Goal: Task Accomplishment & Management: Use online tool/utility

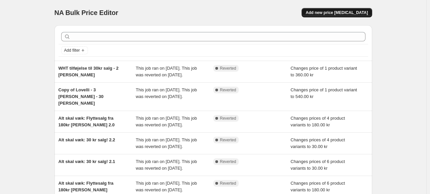
click at [355, 15] on span "Add new price change job" at bounding box center [336, 12] width 62 height 5
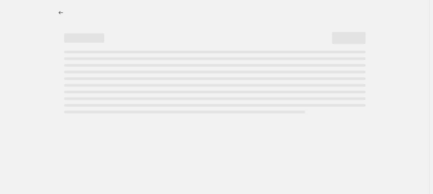
select select "percentage"
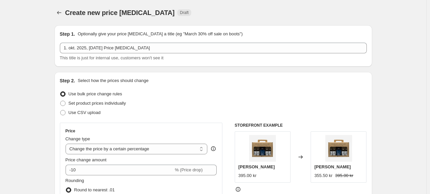
click at [146, 40] on div "Step 1. Optionally give your price change job a title (eg "March 30% off sale o…" at bounding box center [213, 46] width 307 height 31
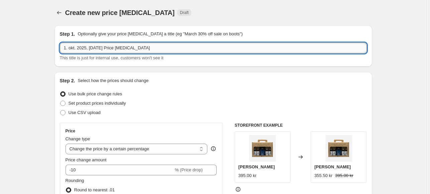
click at [139, 45] on input "1. okt. 2025, 17.04.46 Price change job" at bounding box center [213, 48] width 307 height 11
type input "H"
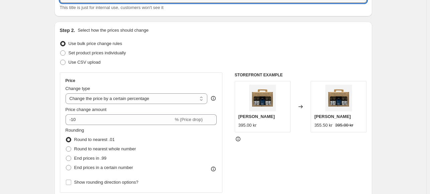
scroll to position [51, 0]
type input "Baronello tilbud - Oktober 2025"
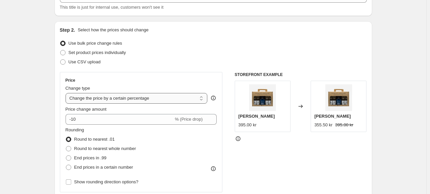
click at [142, 101] on select "Change the price to a certain amount Change the price by a certain amount Chang…" at bounding box center [136, 98] width 142 height 11
select select "by"
click at [67, 93] on select "Change the price to a certain amount Change the price by a certain amount Chang…" at bounding box center [136, 98] width 142 height 11
type input "-10.00"
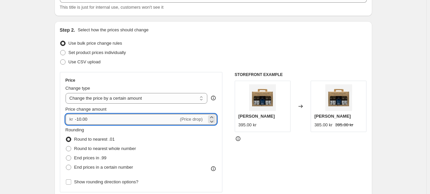
click at [137, 119] on input "-10.00" at bounding box center [127, 119] width 104 height 11
click at [169, 101] on select "Change the price to a certain amount Change the price by a certain amount Chang…" at bounding box center [136, 98] width 142 height 11
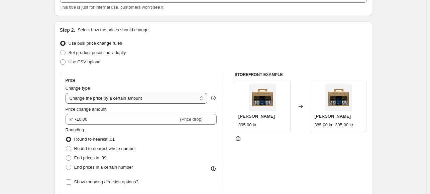
select select "to"
click at [67, 93] on select "Change the price to a certain amount Change the price by a certain amount Chang…" at bounding box center [136, 98] width 142 height 11
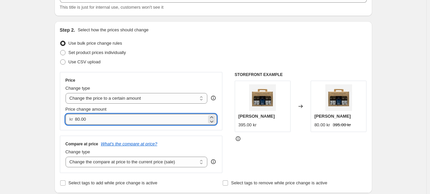
click at [118, 119] on input "80.00" at bounding box center [141, 119] width 132 height 11
type input "299.00"
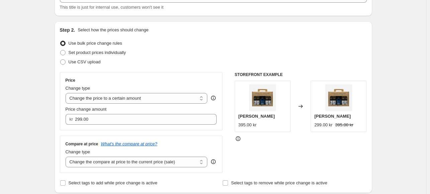
click at [166, 71] on div "Step 2. Select how the prices should change Use bulk price change rules Set pro…" at bounding box center [213, 107] width 307 height 161
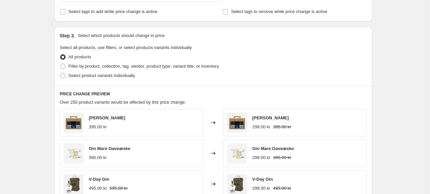
scroll to position [223, 0]
click at [64, 74] on span at bounding box center [62, 74] width 5 height 5
click at [60, 73] on input "Select product variants individually" at bounding box center [60, 72] width 0 height 0
radio input "true"
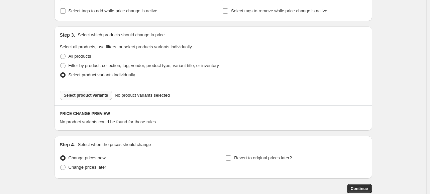
click at [101, 93] on span "Select product variants" at bounding box center [86, 95] width 44 height 5
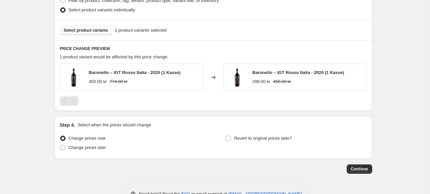
scroll to position [308, 0]
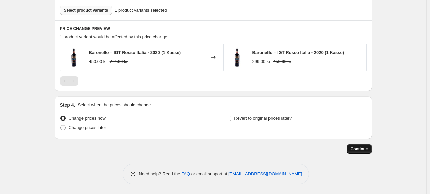
click at [362, 150] on span "Continue" at bounding box center [358, 149] width 17 height 5
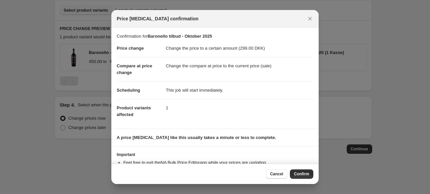
scroll to position [24, 0]
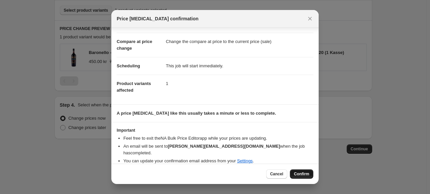
click at [294, 175] on span "Confirm" at bounding box center [301, 174] width 15 height 5
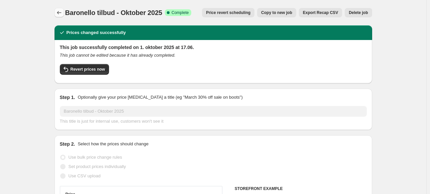
click at [59, 16] on icon "Price change jobs" at bounding box center [59, 12] width 7 height 7
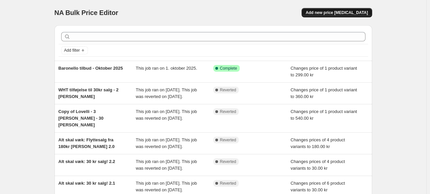
click at [345, 15] on span "Add new price change job" at bounding box center [336, 12] width 62 height 5
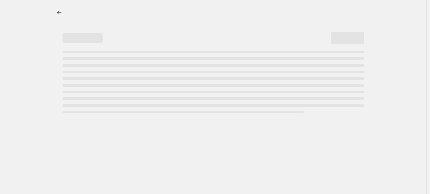
select select "percentage"
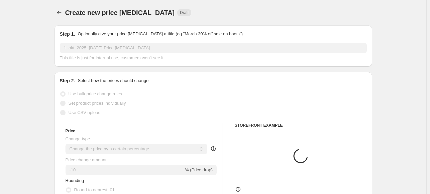
click at [102, 44] on input "1. okt. 2025, 17.04.46 Price change job" at bounding box center [213, 48] width 307 height 11
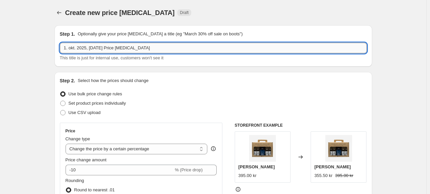
click at [102, 44] on input "1. okt. 2025, 17.04.46 Price change job" at bounding box center [213, 48] width 307 height 11
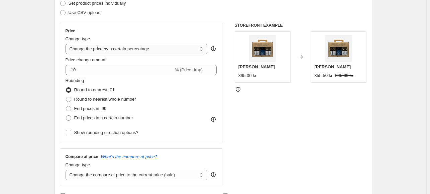
type input "Baronello tilbud - Oktober 2025 - 2 kasser"
click at [97, 51] on select "Change the price to a certain amount Change the price by a certain amount Chang…" at bounding box center [136, 49] width 142 height 11
select select "to"
click at [67, 44] on select "Change the price to a certain amount Change the price by a certain amount Chang…" at bounding box center [136, 49] width 142 height 11
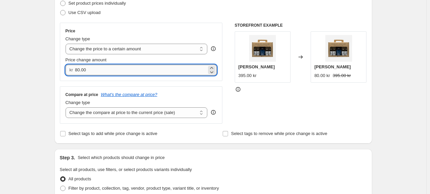
click at [102, 74] on input "80.00" at bounding box center [141, 70] width 132 height 11
type input "598.00"
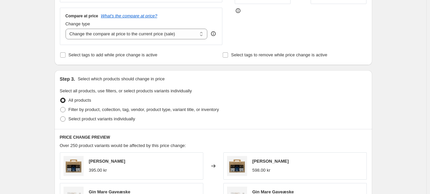
scroll to position [175, 0]
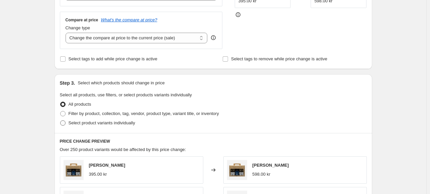
click at [69, 124] on span "Select product variants individually" at bounding box center [101, 123] width 66 height 5
click at [60, 121] on input "Select product variants individually" at bounding box center [60, 121] width 0 height 0
radio input "true"
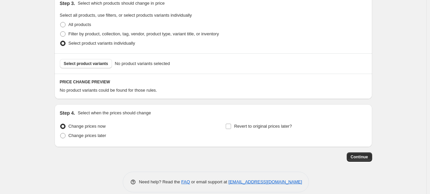
scroll to position [261, 0]
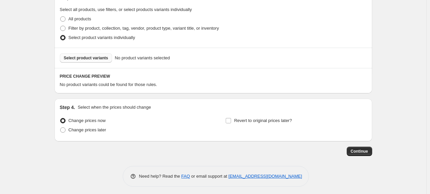
click at [95, 59] on span "Select product variants" at bounding box center [86, 57] width 44 height 5
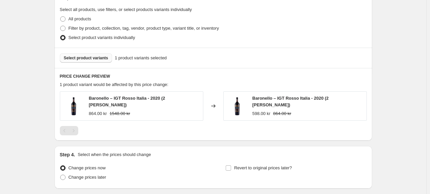
scroll to position [308, 0]
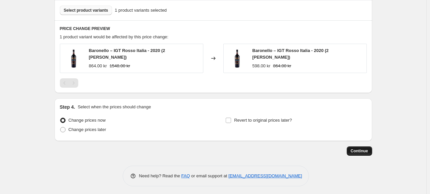
click at [358, 150] on span "Continue" at bounding box center [358, 151] width 17 height 5
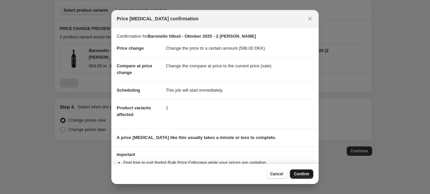
click at [303, 174] on span "Confirm" at bounding box center [301, 174] width 15 height 5
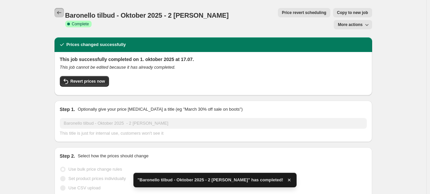
click at [57, 12] on button "Price change jobs" at bounding box center [58, 12] width 9 height 9
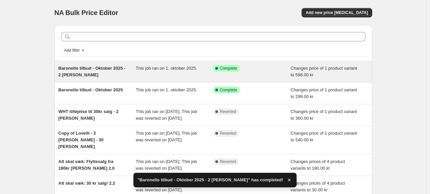
click at [92, 74] on div "Baronello tilbud - Oktober 2025 - 2 kasser" at bounding box center [96, 71] width 77 height 13
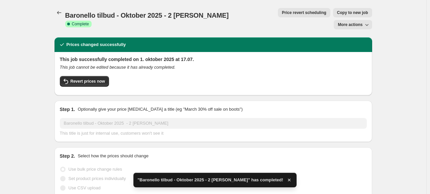
click at [129, 52] on div "This job successfully completed on 1. oktober 2025 at 17.07. This job cannot be…" at bounding box center [212, 73] width 317 height 43
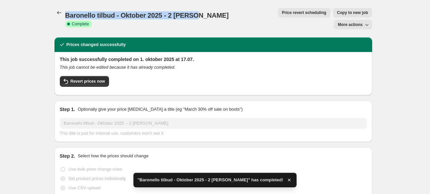
drag, startPoint x: 195, startPoint y: 14, endPoint x: 66, endPoint y: 18, distance: 129.3
click at [66, 18] on div "Baronello tilbud - Oktober 2025 - 2 kasser. This page is ready Baronello tilbud…" at bounding box center [212, 18] width 317 height 37
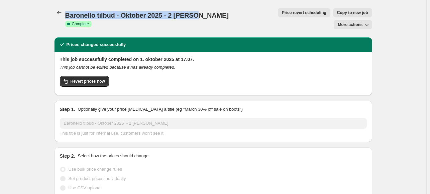
copy span "Baronello tilbud - Oktober 2025 - 2 kasser"
click at [61, 13] on icon "Price change jobs" at bounding box center [59, 12] width 7 height 7
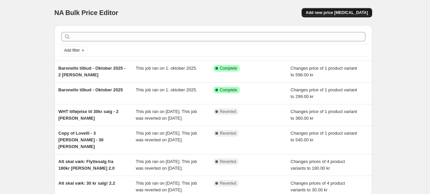
click at [344, 12] on span "Add new price change job" at bounding box center [336, 12] width 62 height 5
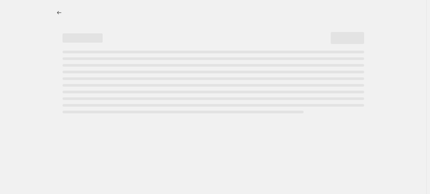
select select "percentage"
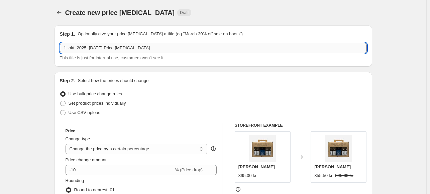
click at [86, 46] on input "1. okt. 2025, 17.04.46 Price change job" at bounding box center [213, 48] width 307 height 11
paste input "Baronello tilbud - Oktober 2025 - 2 kasser"
click at [132, 45] on input "Baronello tilbud - Oktober 2025 - 2 kasser" at bounding box center [213, 48] width 307 height 11
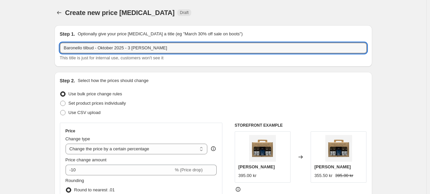
scroll to position [50, 0]
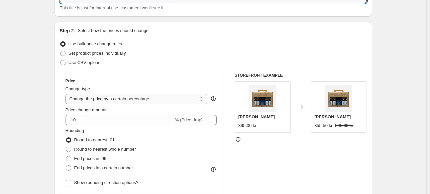
type input "Baronello tilbud - Oktober 2025 - 3 kasser"
click at [128, 100] on select "Change the price to a certain amount Change the price by a certain amount Chang…" at bounding box center [136, 99] width 142 height 11
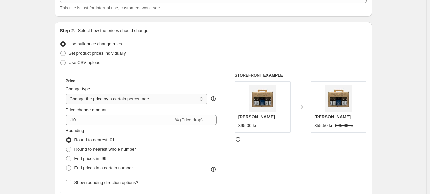
scroll to position [49, 0]
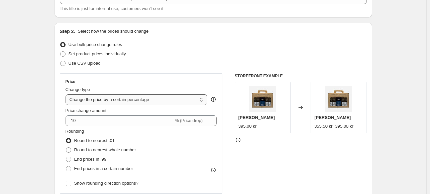
click at [130, 103] on select "Change the price to a certain amount Change the price by a certain amount Chang…" at bounding box center [136, 100] width 142 height 11
select select "to"
click at [67, 95] on select "Change the price to a certain amount Change the price by a certain amount Chang…" at bounding box center [136, 100] width 142 height 11
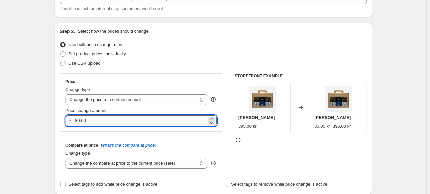
click at [117, 119] on input "80.00" at bounding box center [141, 121] width 132 height 11
type input "987.00"
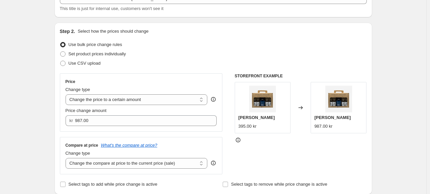
click at [244, 157] on div "STOREFRONT EXAMPLE Hernö Gin Gaveæske 395.00 kr Changed to Hernö Gin Gaveæske 9…" at bounding box center [300, 123] width 132 height 101
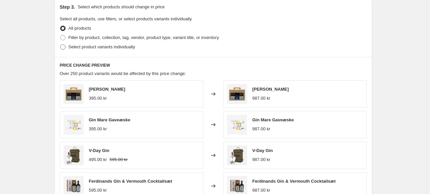
click at [65, 44] on span at bounding box center [62, 46] width 5 height 5
click at [60, 44] on input "Select product variants individually" at bounding box center [60, 44] width 0 height 0
radio input "true"
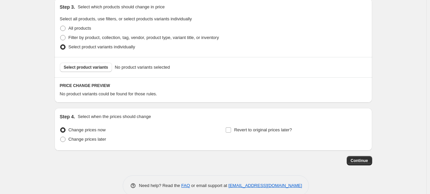
click at [141, 66] on span "No product variants selected" at bounding box center [142, 67] width 55 height 7
click at [81, 64] on button "Select product variants" at bounding box center [86, 67] width 52 height 9
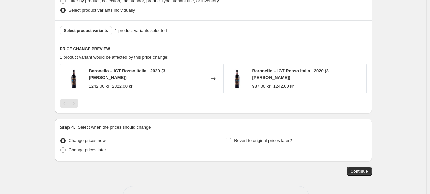
scroll to position [308, 0]
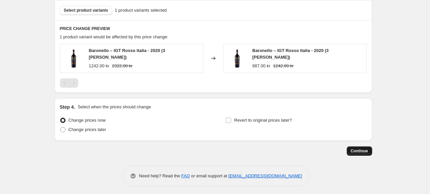
click at [362, 149] on span "Continue" at bounding box center [358, 151] width 17 height 5
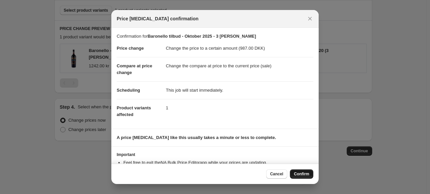
click at [298, 173] on span "Confirm" at bounding box center [301, 174] width 15 height 5
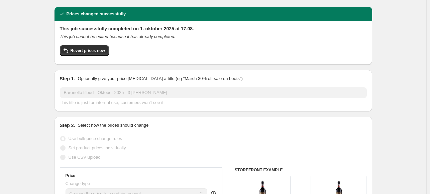
scroll to position [31, 0]
click at [86, 48] on span "Revert prices now" at bounding box center [87, 50] width 34 height 5
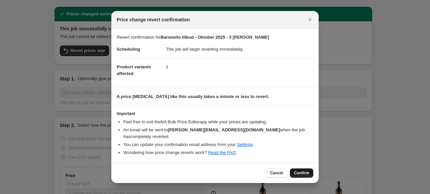
click at [301, 171] on span "Confirm" at bounding box center [301, 173] width 15 height 5
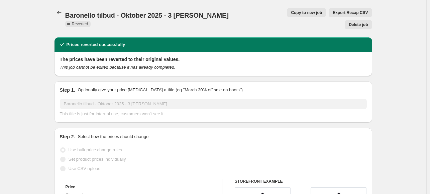
click at [362, 22] on span "Delete job" at bounding box center [357, 24] width 19 height 5
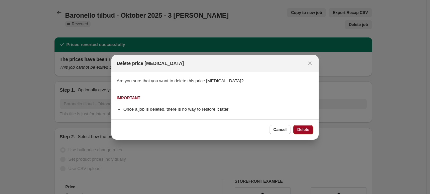
click at [310, 128] on button "Delete" at bounding box center [303, 129] width 20 height 9
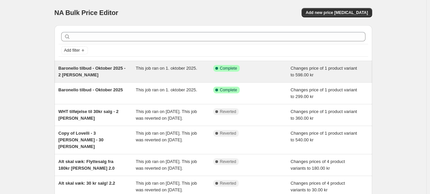
drag, startPoint x: 145, startPoint y: 69, endPoint x: 62, endPoint y: 67, distance: 83.5
click at [62, 67] on span "Baronello tilbud - Oktober 2025 - 2 kasser" at bounding box center [91, 72] width 67 height 12
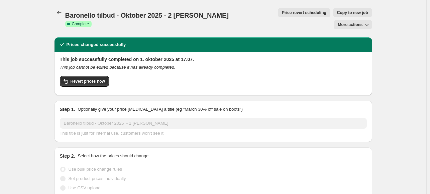
click at [130, 13] on span "Baronello tilbud - Oktober 2025 - 2 kasser" at bounding box center [146, 15] width 163 height 7
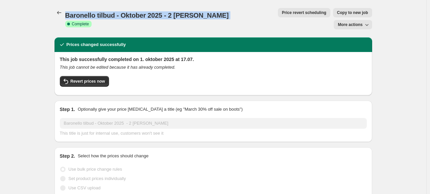
click at [130, 13] on span "Baronello tilbud - Oktober 2025 - 2 kasser" at bounding box center [146, 15] width 163 height 7
copy span "Baronello tilbud - Oktober 2025 - 2 kasser"
click at [67, 13] on span "Baronello tilbud - Oktober 2025 - 2 kasser" at bounding box center [146, 15] width 163 height 7
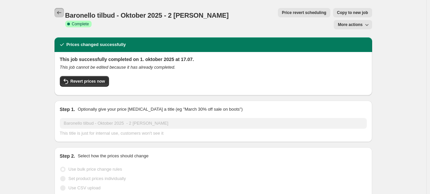
click at [60, 12] on icon "Price change jobs" at bounding box center [59, 12] width 7 height 7
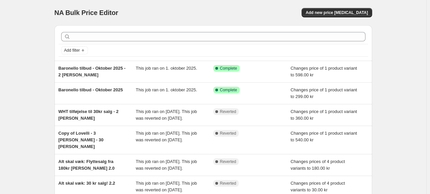
click at [341, 18] on div "NA Bulk Price Editor. This page is ready NA Bulk Price Editor Add new price cha…" at bounding box center [212, 12] width 317 height 25
click at [342, 13] on span "Add new price change job" at bounding box center [336, 12] width 62 height 5
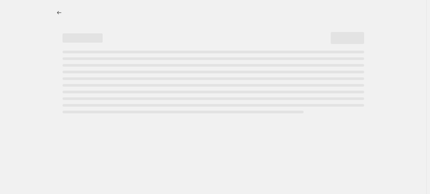
select select "percentage"
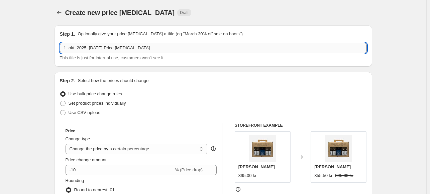
click at [108, 48] on input "1. okt. 2025, 17.04.46 Price change job" at bounding box center [213, 48] width 307 height 11
paste input "Baronello tilbud - Oktober 2025 - 2 kasser"
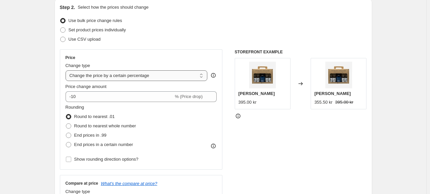
scroll to position [75, 0]
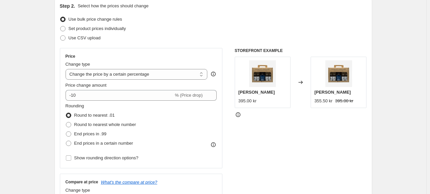
type input "Baronello tilbud - Oktober 2025 - 3 kasser"
click at [130, 86] on div "Price change amount" at bounding box center [140, 85] width 151 height 7
click at [134, 76] on select "Change the price to a certain amount Change the price by a certain amount Chang…" at bounding box center [136, 74] width 142 height 11
select select "to"
click at [67, 69] on select "Change the price to a certain amount Change the price by a certain amount Chang…" at bounding box center [136, 74] width 142 height 11
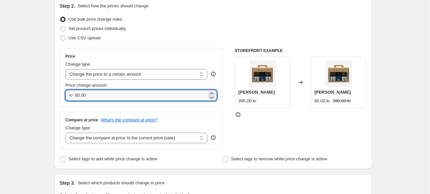
click at [102, 93] on input "80.00" at bounding box center [141, 95] width 132 height 11
type input "2"
type input "897.00"
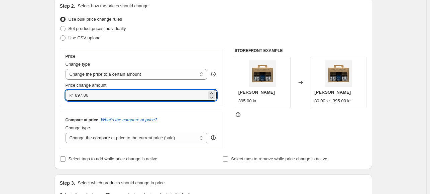
click at [285, 133] on div "STOREFRONT EXAMPLE Hernö Gin Gaveæske 395.00 kr Changed to Hernö Gin Gaveæske 8…" at bounding box center [300, 98] width 132 height 101
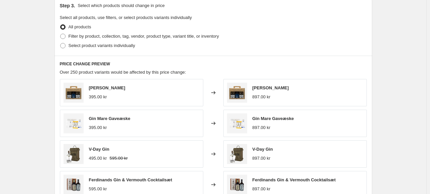
scroll to position [253, 0]
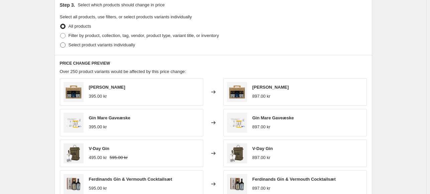
click at [71, 44] on span "Select product variants individually" at bounding box center [101, 44] width 66 height 5
click at [60, 43] on input "Select product variants individually" at bounding box center [60, 42] width 0 height 0
radio input "true"
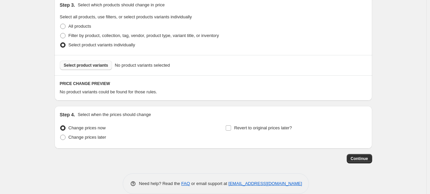
click at [97, 64] on span "Select product variants" at bounding box center [86, 65] width 44 height 5
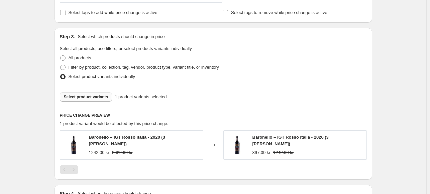
scroll to position [308, 0]
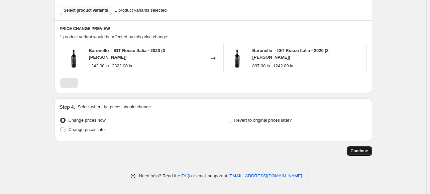
click at [360, 149] on span "Continue" at bounding box center [358, 151] width 17 height 5
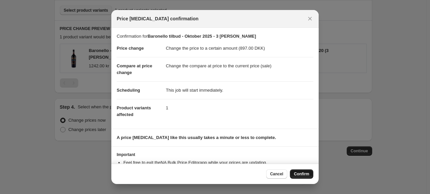
click at [302, 175] on span "Confirm" at bounding box center [301, 174] width 15 height 5
